Goal: Transaction & Acquisition: Download file/media

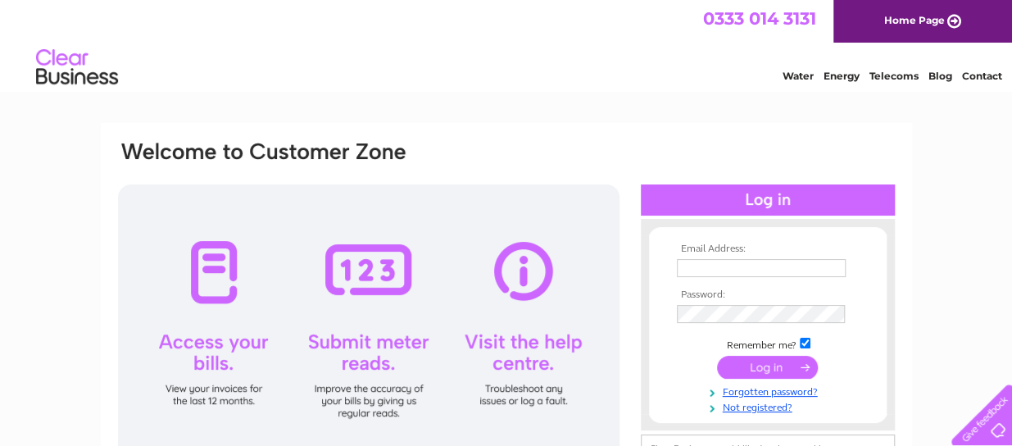
type input "[EMAIL_ADDRESS][DOMAIN_NAME]"
click at [756, 368] on input "submit" at bounding box center [767, 367] width 101 height 23
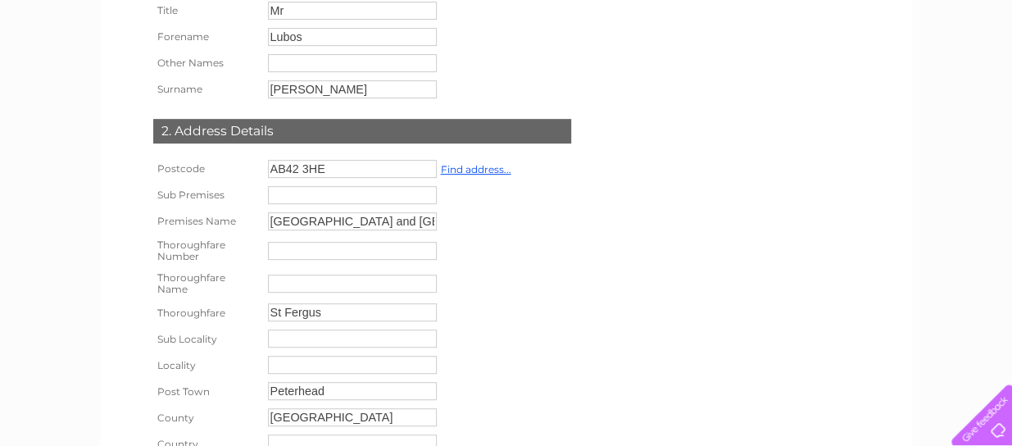
scroll to position [574, 0]
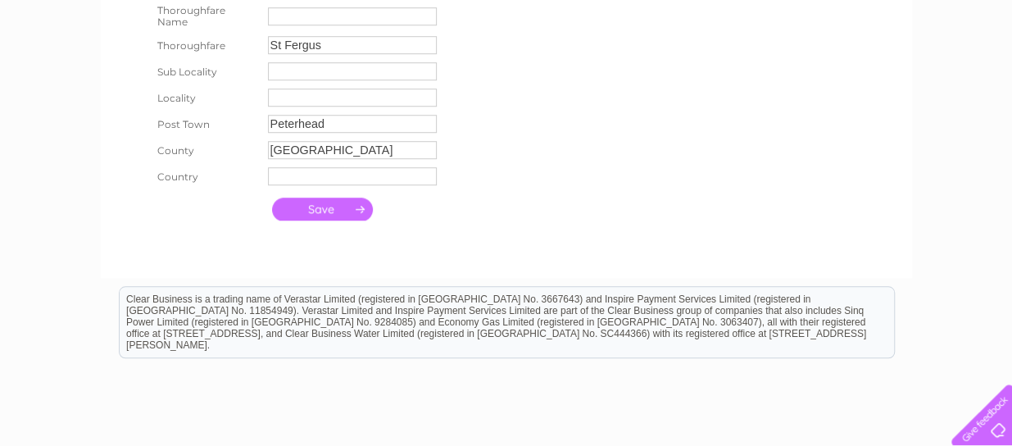
click at [315, 219] on input "submit" at bounding box center [322, 208] width 101 height 23
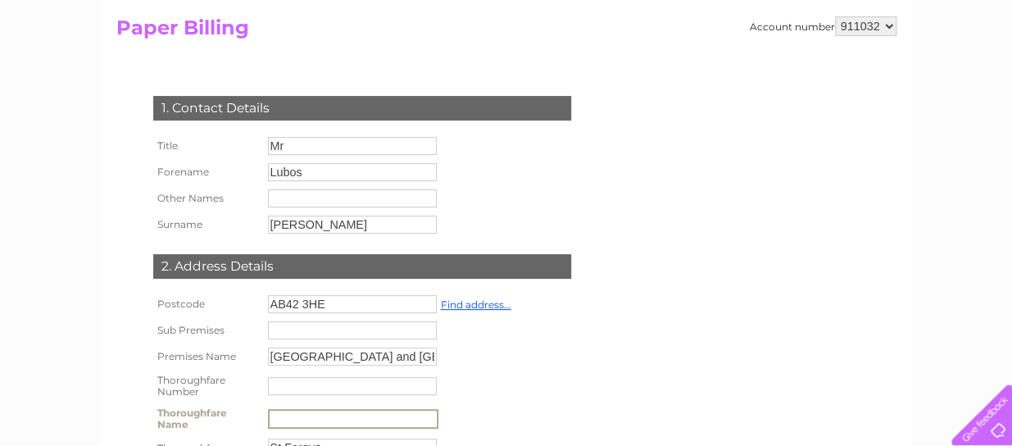
scroll to position [0, 0]
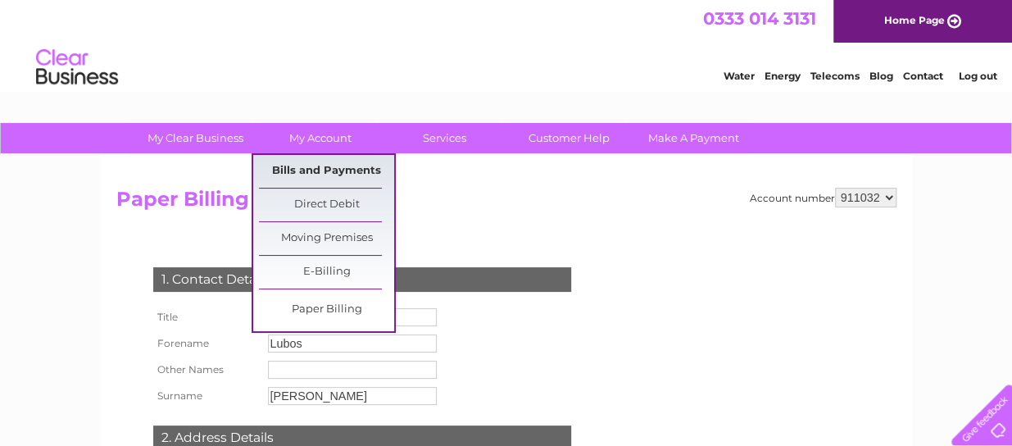
click at [341, 164] on link "Bills and Payments" at bounding box center [326, 171] width 135 height 33
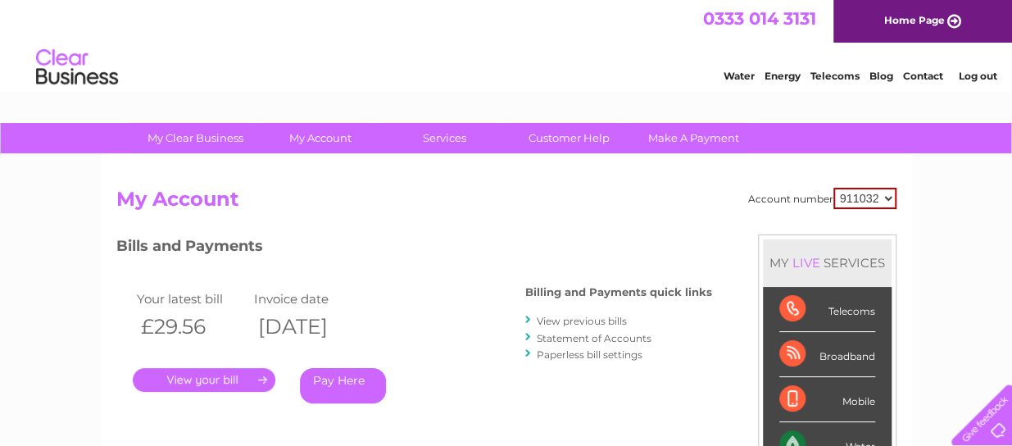
scroll to position [82, 0]
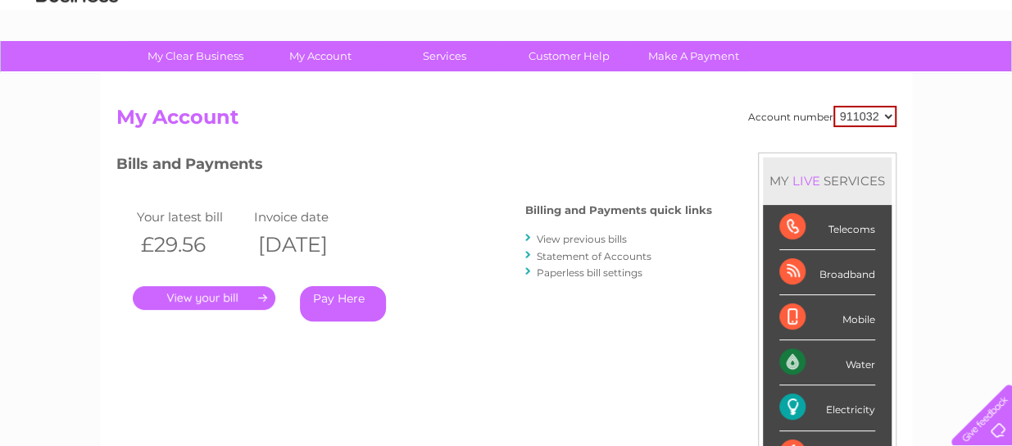
click at [215, 291] on link "." at bounding box center [204, 298] width 143 height 24
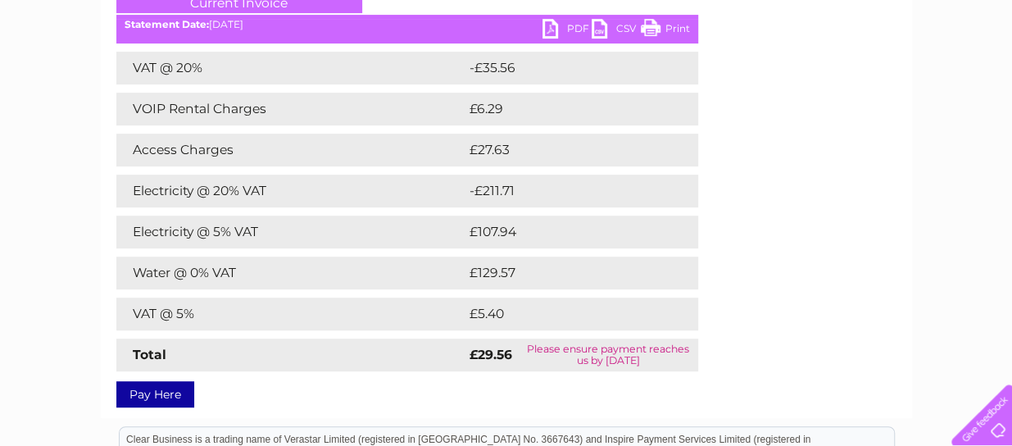
scroll to position [164, 0]
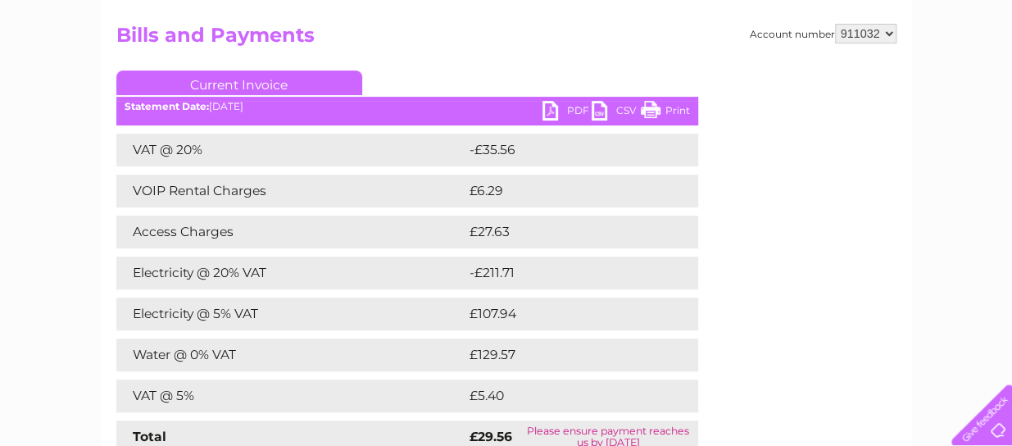
click at [569, 106] on link "PDF" at bounding box center [566, 113] width 49 height 24
